Goal: Information Seeking & Learning: Learn about a topic

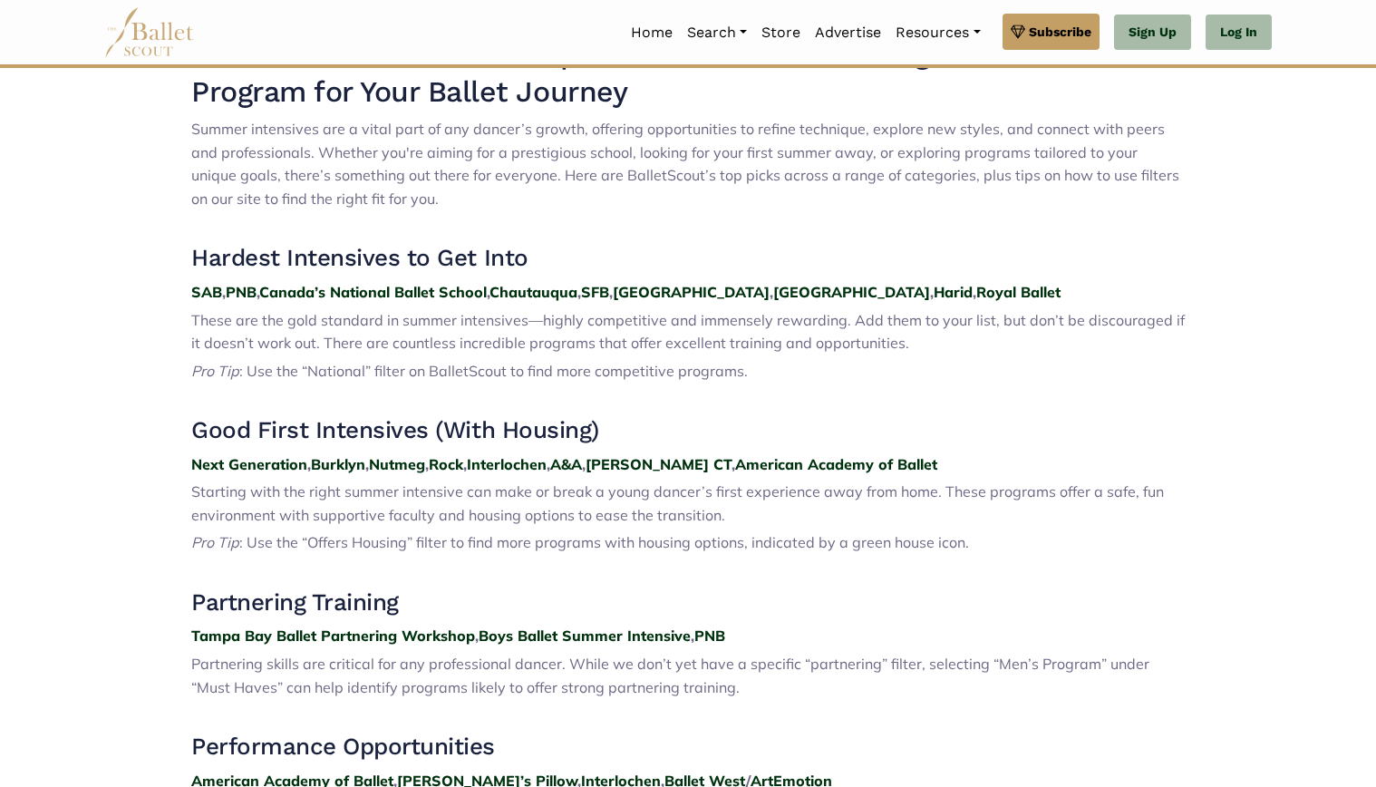
scroll to position [669, 0]
click at [933, 282] on strong "Harid" at bounding box center [952, 291] width 39 height 18
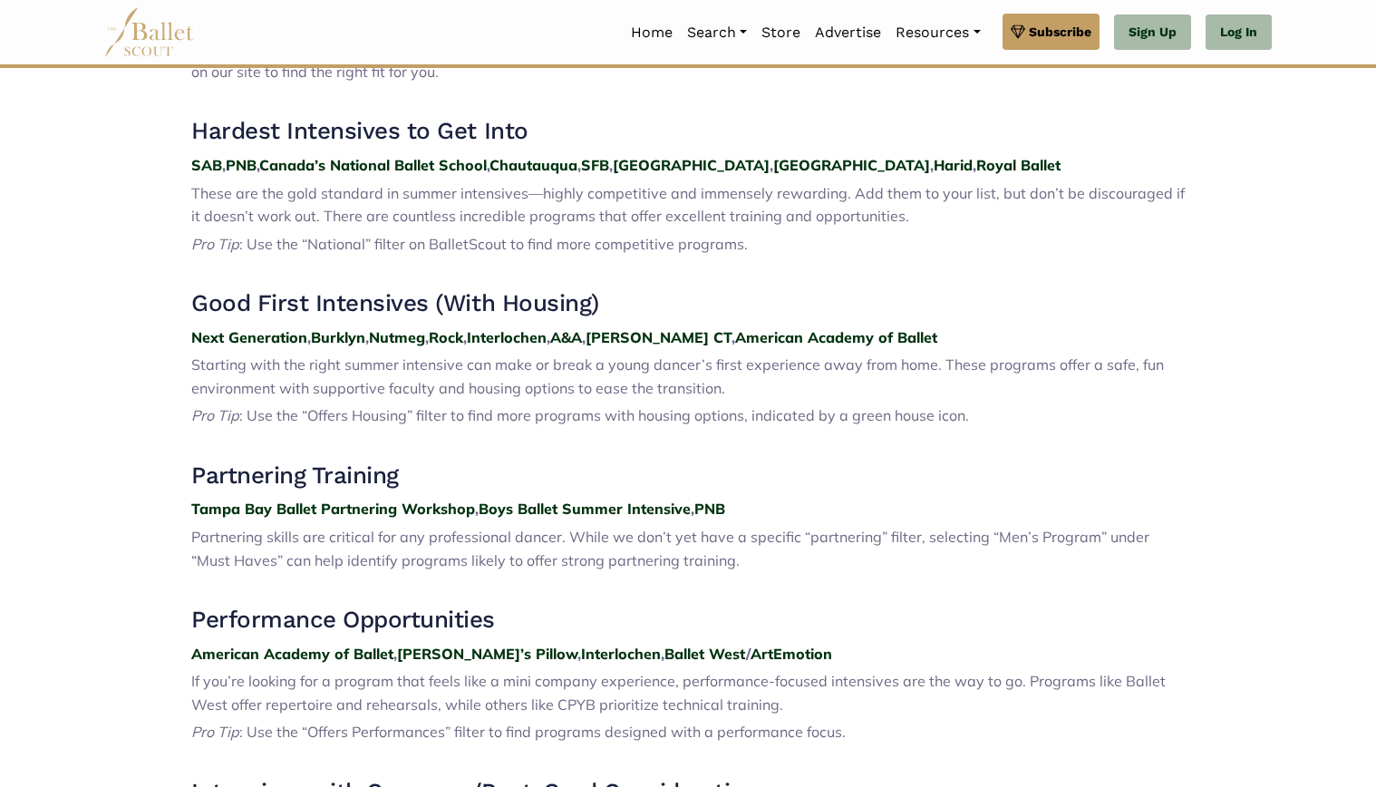
scroll to position [791, 0]
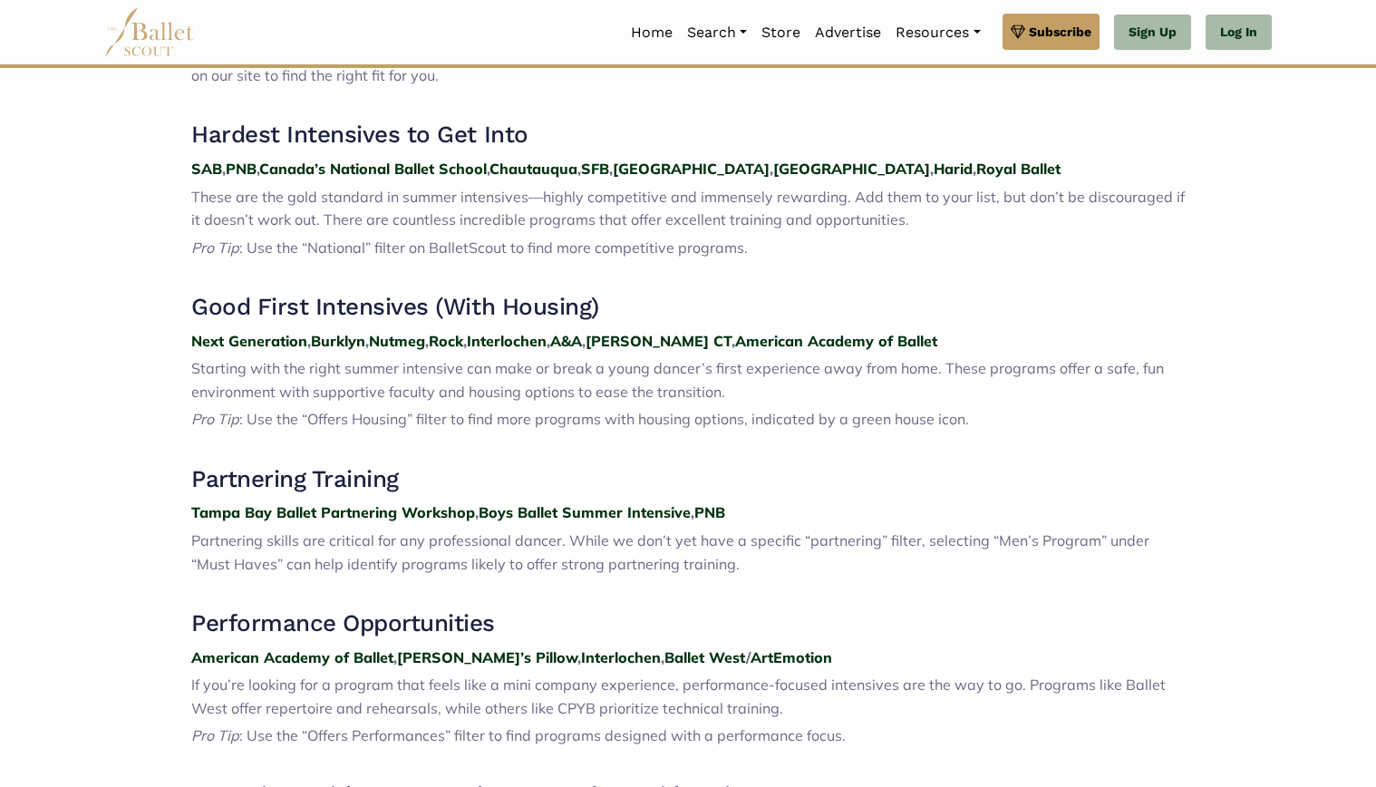
click at [589, 375] on span "Starting with the right summer intensive can make or break a young dancer’s fir…" at bounding box center [677, 380] width 972 height 42
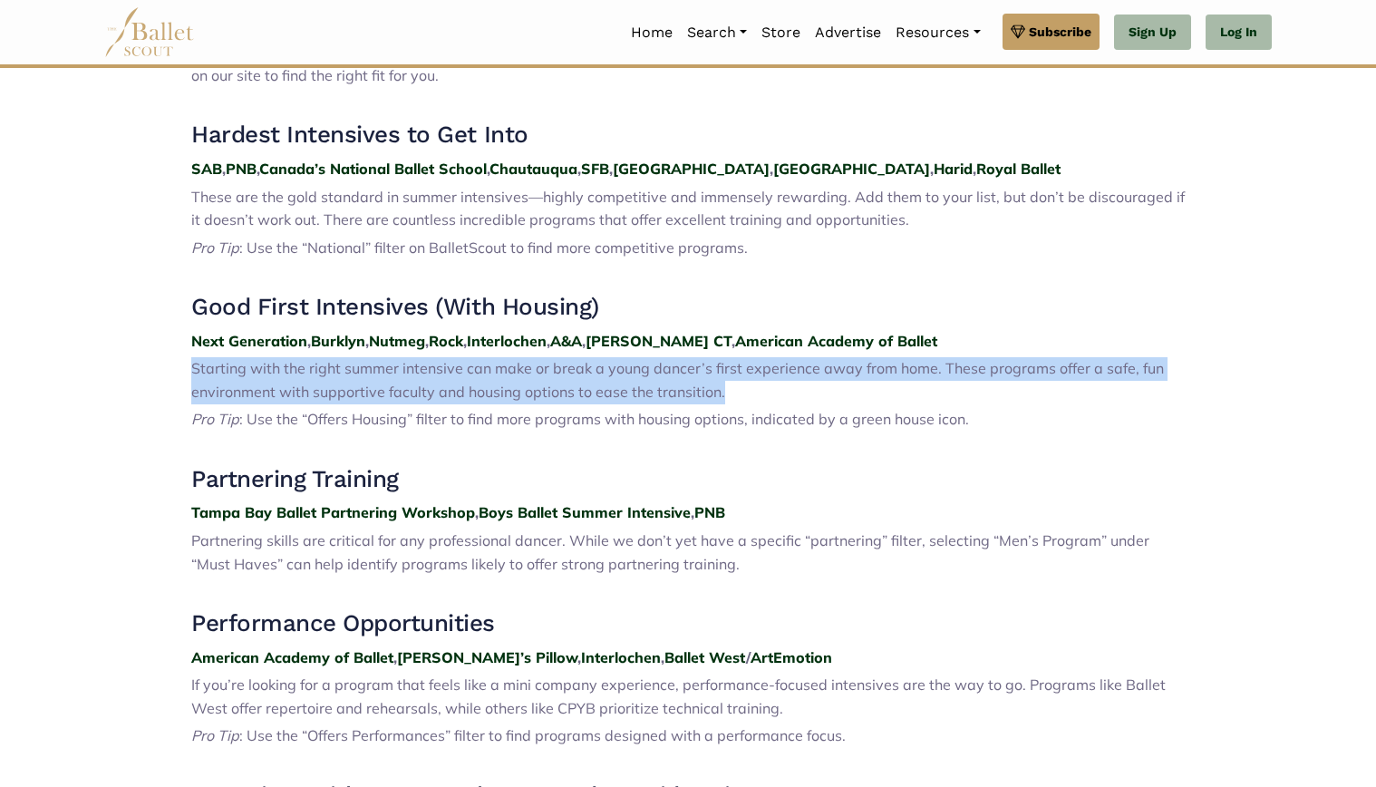
click at [589, 375] on span "Starting with the right summer intensive can make or break a young dancer’s fir…" at bounding box center [677, 380] width 972 height 42
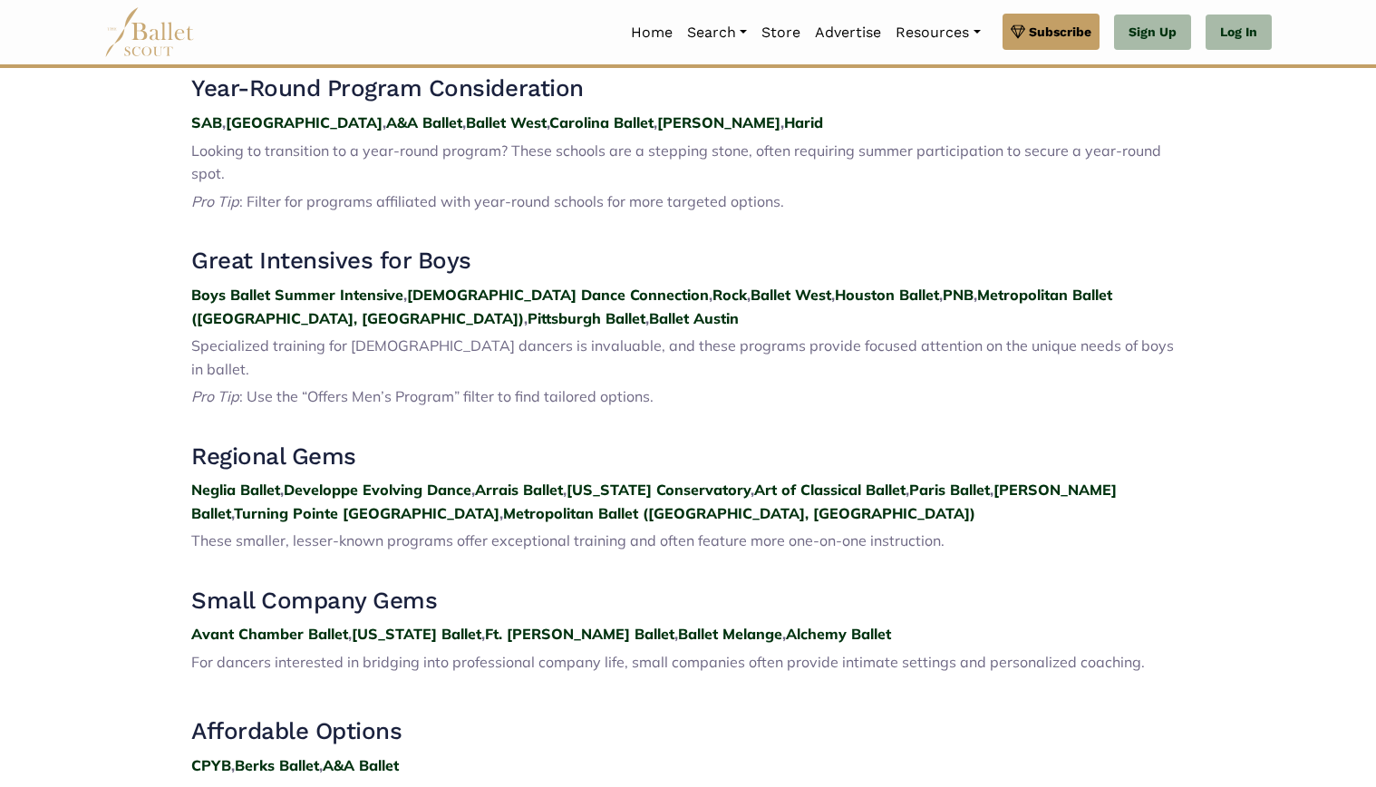
scroll to position [2472, 0]
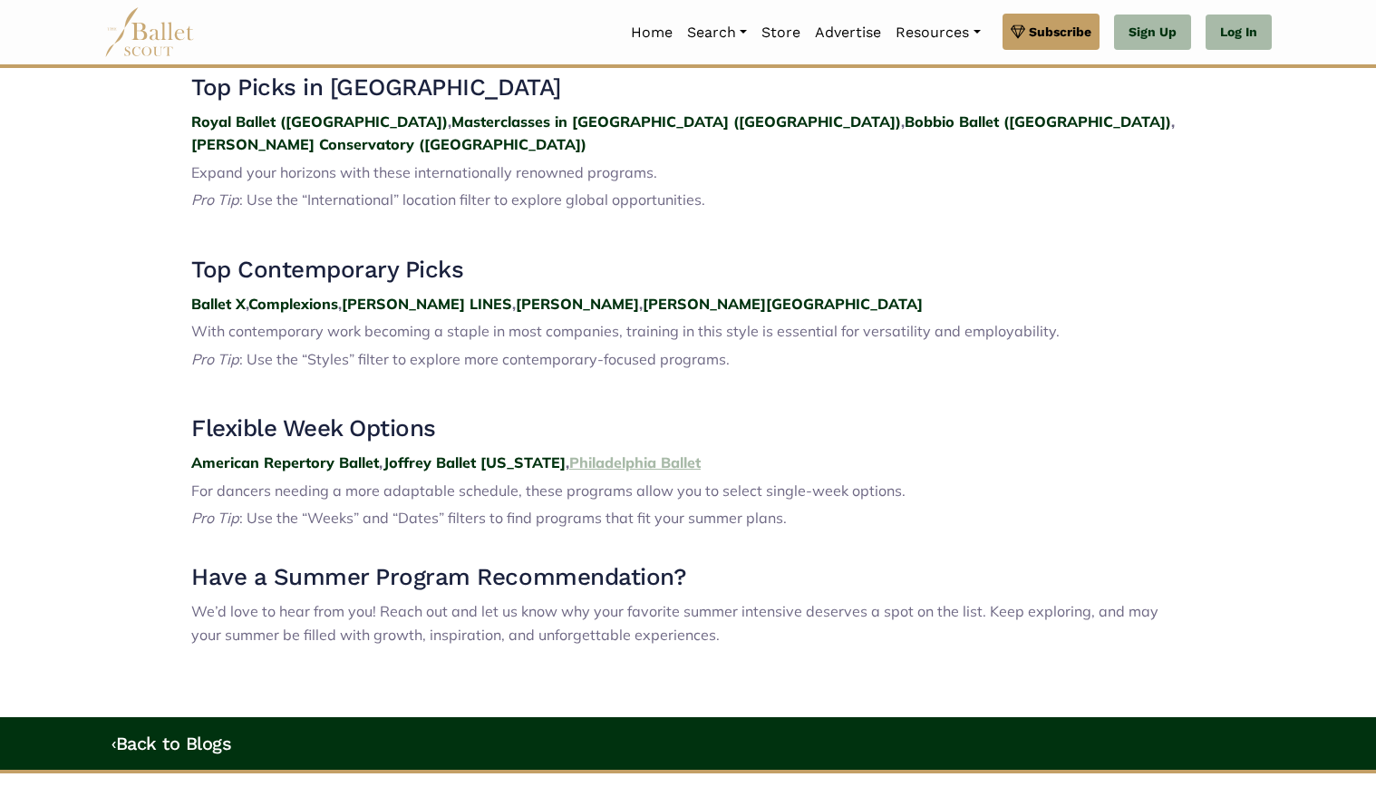
click at [650, 453] on strong "Philadelphia Ballet" at bounding box center [634, 462] width 131 height 18
